Goal: Transaction & Acquisition: Book appointment/travel/reservation

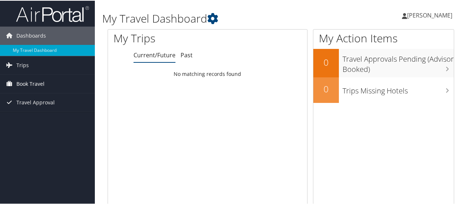
click at [60, 83] on link "Book Travel" at bounding box center [47, 83] width 95 height 18
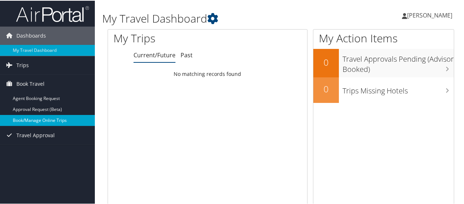
click at [50, 120] on link "Book/Manage Online Trips" at bounding box center [47, 119] width 95 height 11
